Goal: Participate in discussion: Engage in conversation with other users on a specific topic

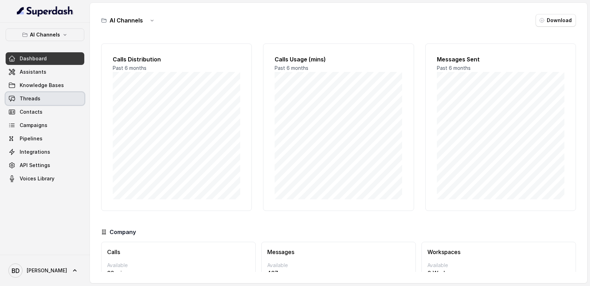
click at [35, 98] on span "Threads" at bounding box center [30, 98] width 21 height 7
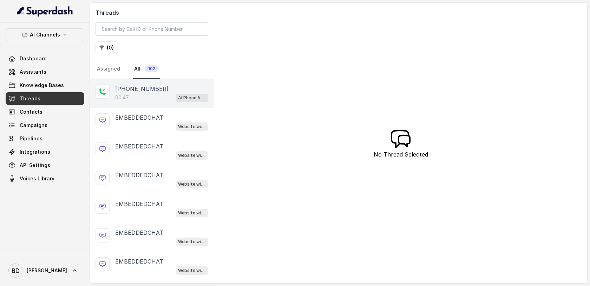
click at [104, 88] on icon at bounding box center [102, 91] width 7 height 7
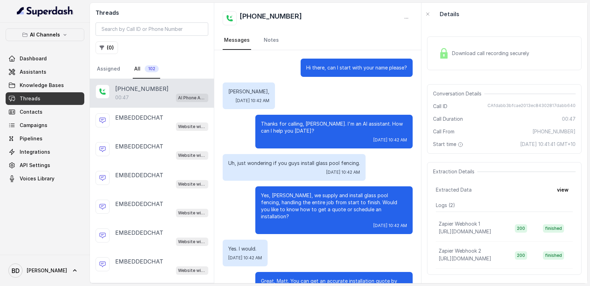
scroll to position [103, 0]
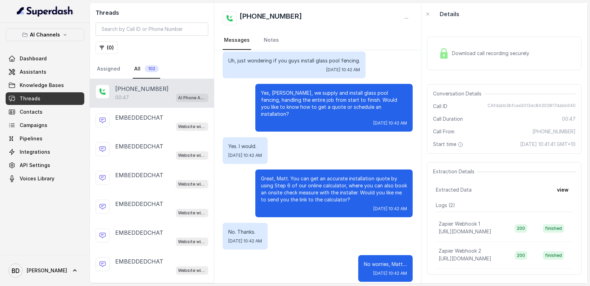
click at [445, 55] on img at bounding box center [443, 53] width 11 height 11
